Goal: Task Accomplishment & Management: Use online tool/utility

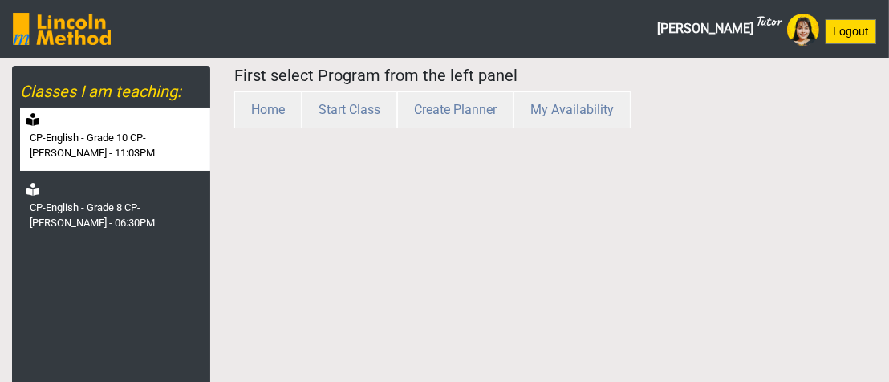
click at [137, 160] on label "CP-English - Grade 10 CP-[PERSON_NAME] - 11:03PM" at bounding box center [118, 145] width 177 height 31
select select "month"
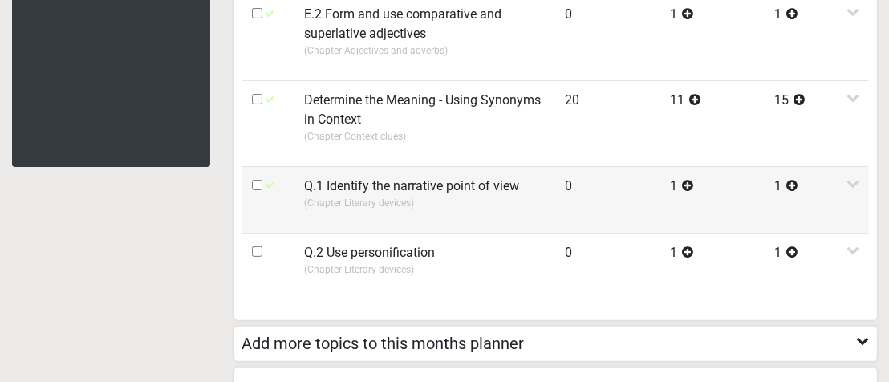
scroll to position [401, 0]
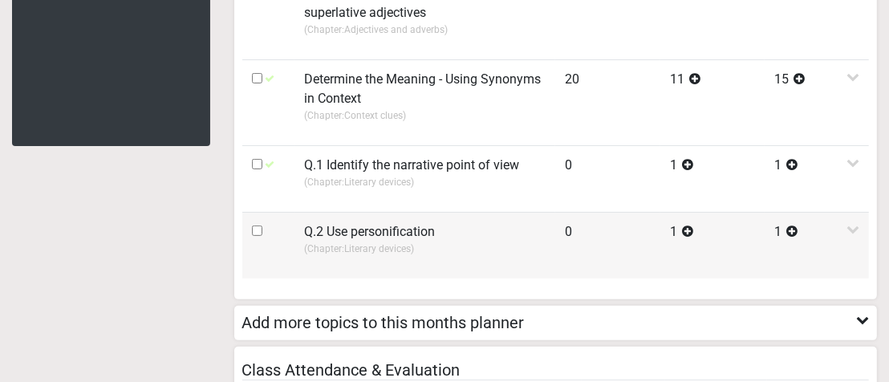
click at [256, 228] on input "checkbox" at bounding box center [257, 230] width 10 height 10
checkbox input "true"
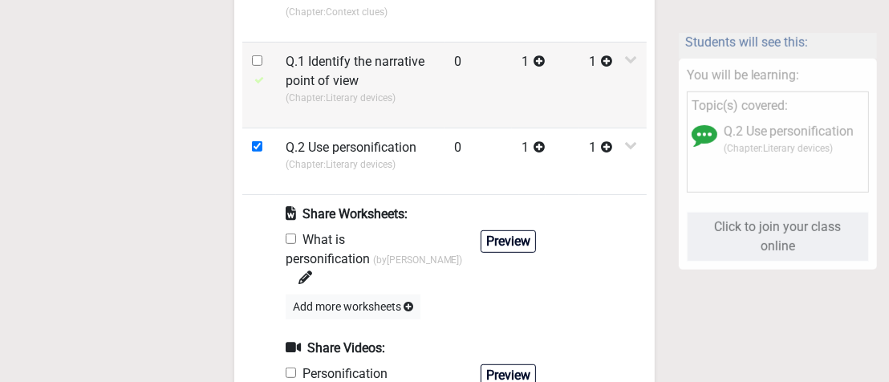
scroll to position [722, 0]
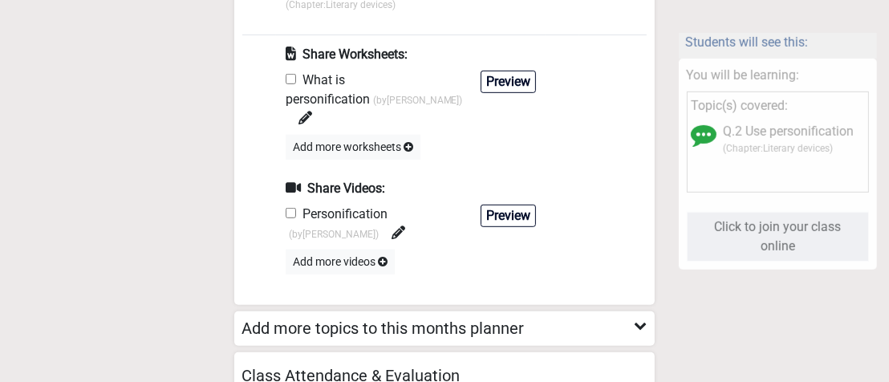
click at [294, 77] on input "checkbox" at bounding box center [291, 79] width 10 height 10
checkbox input "true"
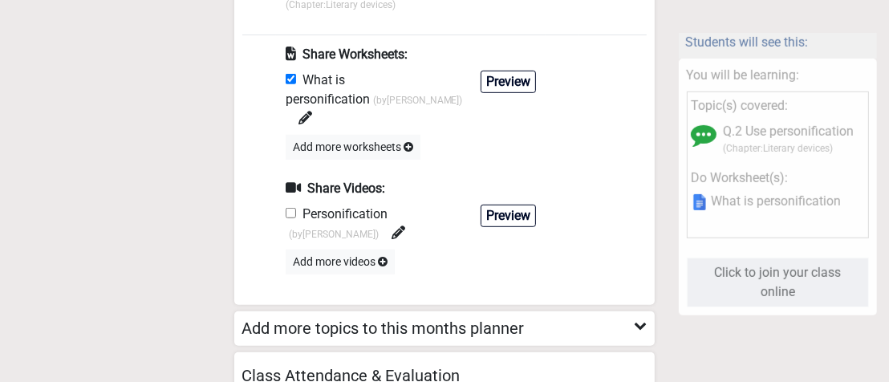
click at [291, 208] on input "checkbox" at bounding box center [291, 213] width 10 height 10
checkbox input "true"
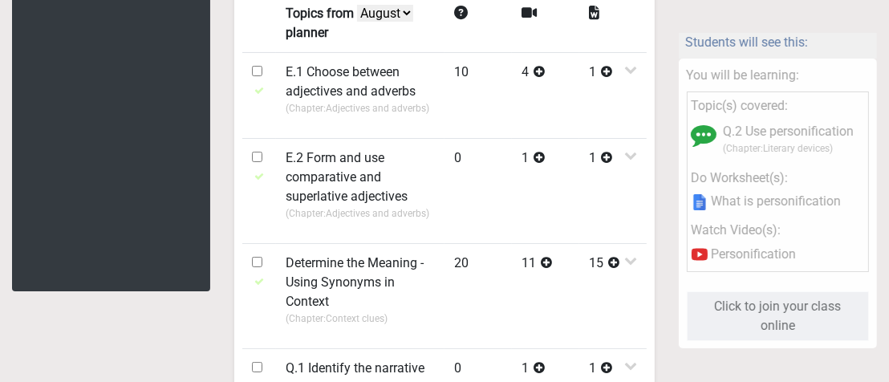
scroll to position [80, 0]
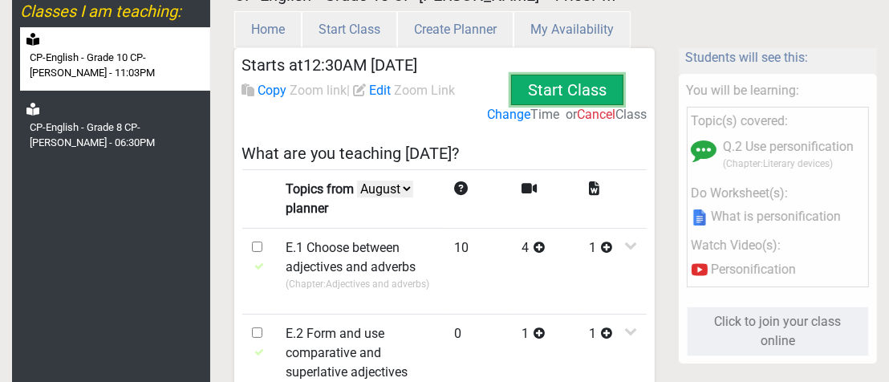
click at [574, 95] on button "Start Class" at bounding box center [567, 90] width 112 height 30
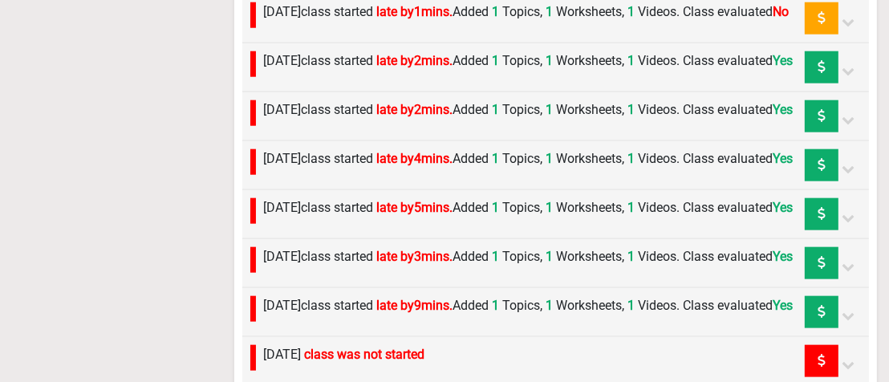
scroll to position [1123, 0]
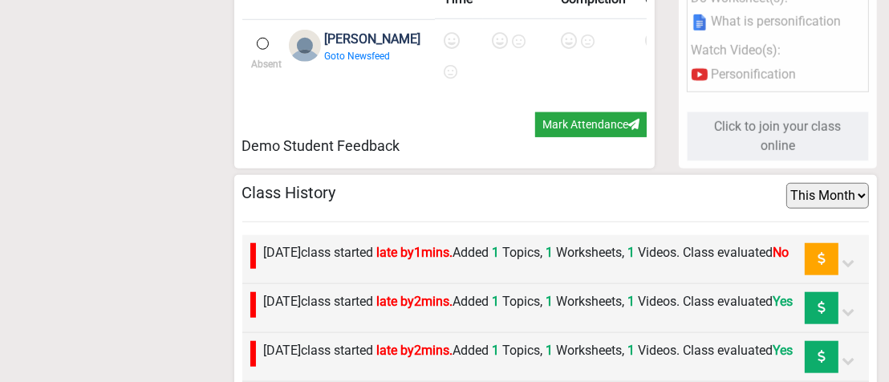
click at [554, 256] on span "1" at bounding box center [549, 252] width 7 height 15
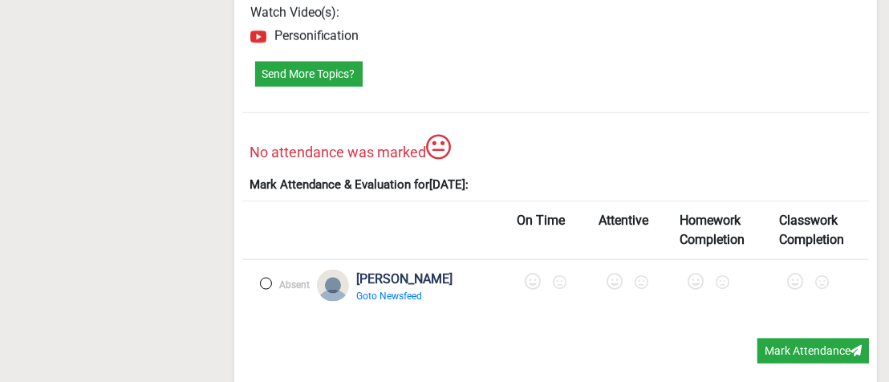
scroll to position [1685, 0]
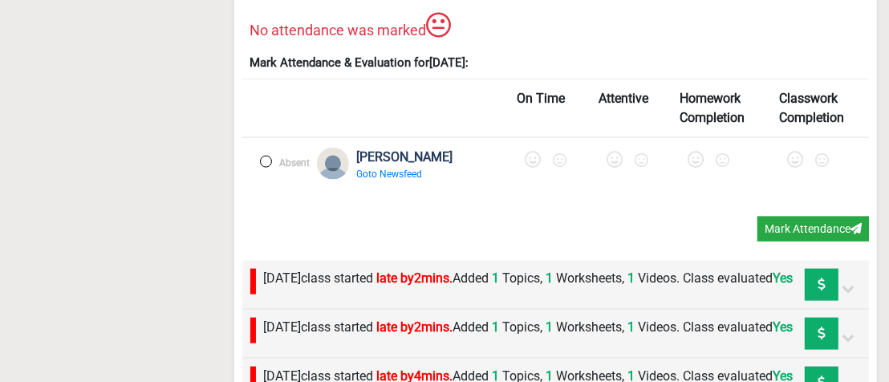
click at [265, 168] on label at bounding box center [266, 162] width 12 height 12
click at [526, 168] on icon at bounding box center [534, 160] width 16 height 16
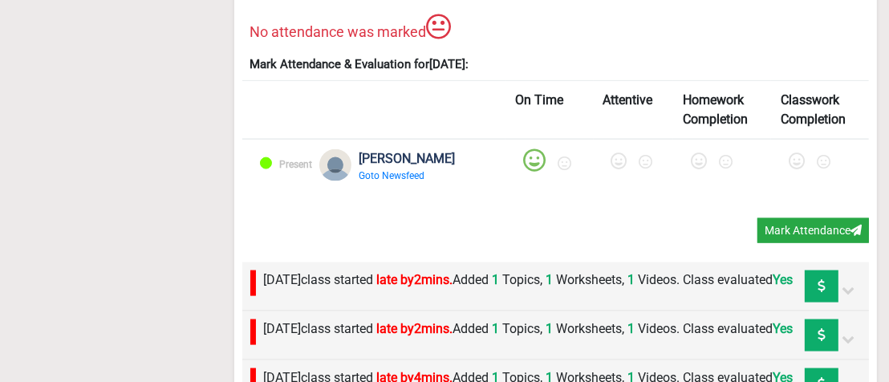
click at [611, 169] on icon at bounding box center [619, 161] width 16 height 16
click at [693, 169] on icon at bounding box center [701, 161] width 16 height 16
click at [790, 169] on icon at bounding box center [798, 161] width 16 height 16
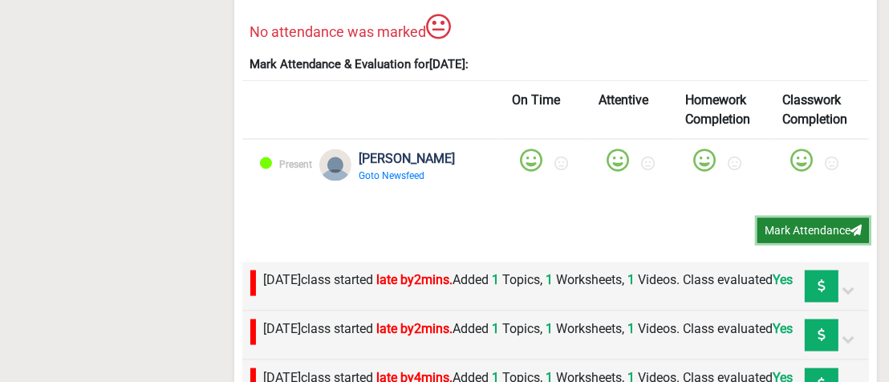
click at [810, 241] on button "Mark Attendance" at bounding box center [813, 230] width 112 height 25
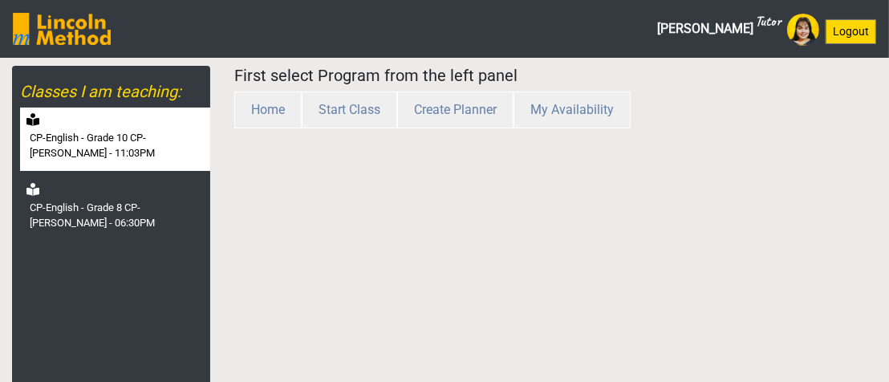
click at [148, 168] on div "CP-English - Grade 10 CP-[PERSON_NAME] - 11:03PM" at bounding box center [115, 139] width 190 height 63
select select "month"
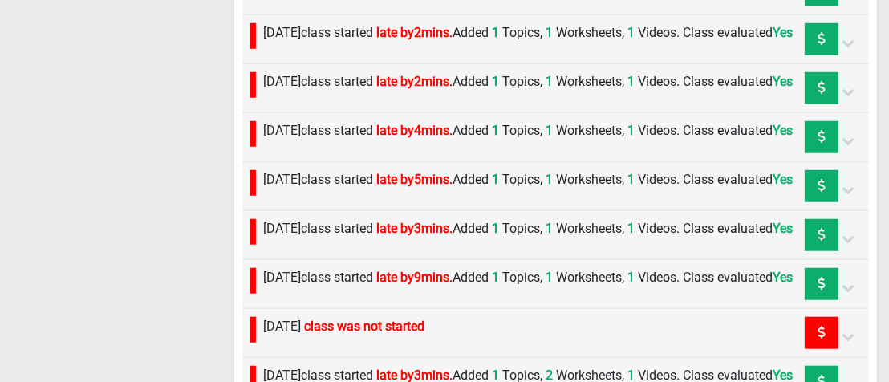
scroll to position [1237, 0]
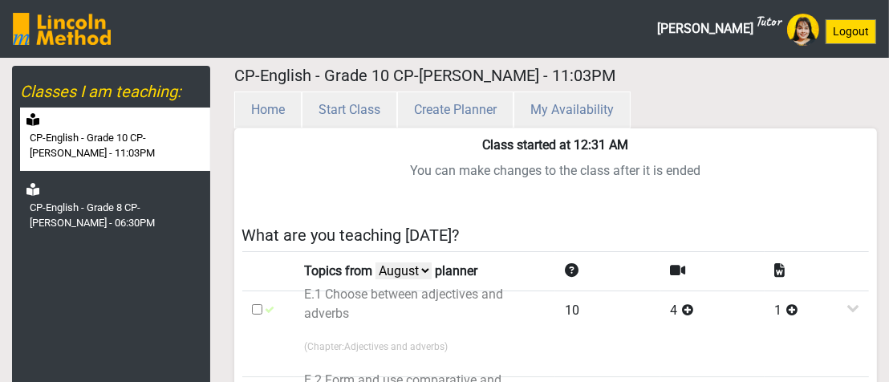
scroll to position [0, 0]
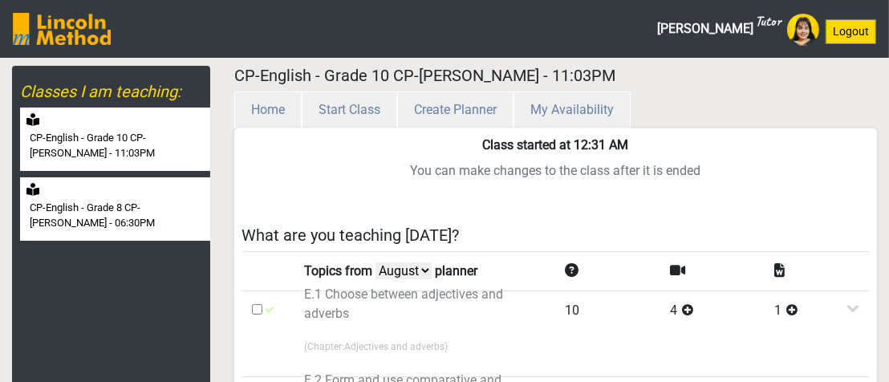
click at [159, 217] on label "CP-English - Grade 8 CP-[PERSON_NAME] - 06:30PM" at bounding box center [118, 215] width 177 height 31
